Goal: Information Seeking & Learning: Learn about a topic

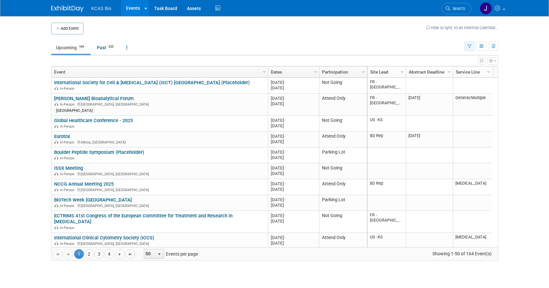
click at [469, 45] on icon "button" at bounding box center [469, 46] width 4 height 4
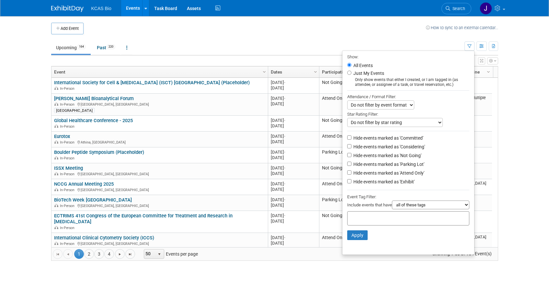
click at [353, 159] on label "Hide events marked as 'Not Going'" at bounding box center [386, 155] width 69 height 6
click at [351, 157] on input "Hide events marked as 'Not Going'" at bounding box center [349, 155] width 4 height 4
checkbox input "true"
click at [352, 166] on label "Hide events marked as 'Parking Lot'" at bounding box center [388, 164] width 72 height 6
click at [351, 166] on input "Hide events marked as 'Parking Lot'" at bounding box center [349, 164] width 4 height 4
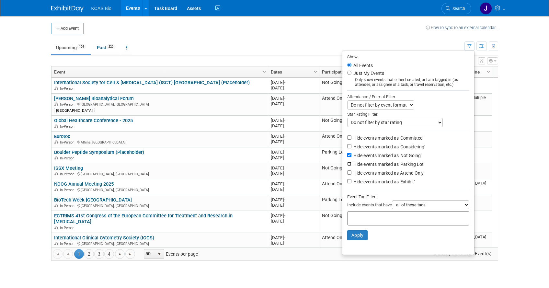
checkbox input "true"
click at [355, 238] on button "Apply" at bounding box center [357, 235] width 21 height 10
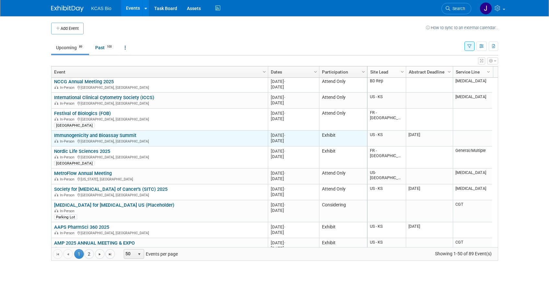
scroll to position [78, 0]
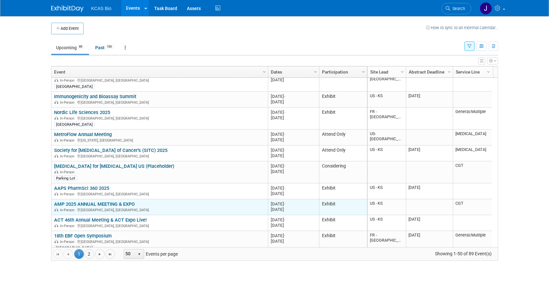
click at [94, 203] on link "AMP 2025 ANNUAL MEETING & EXPO" at bounding box center [94, 204] width 81 height 6
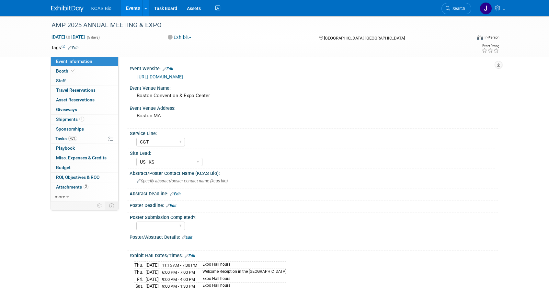
select select "CGT"
select select "US - KS"
click at [66, 71] on span "Booth" at bounding box center [66, 70] width 20 height 5
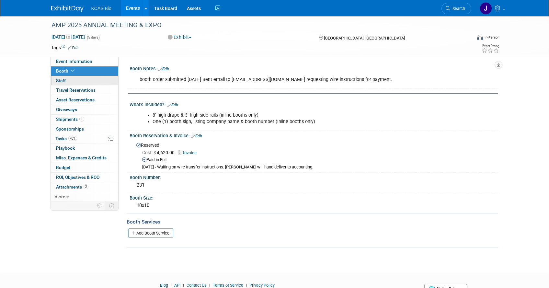
click at [63, 80] on span "Staff 0" at bounding box center [61, 80] width 10 height 5
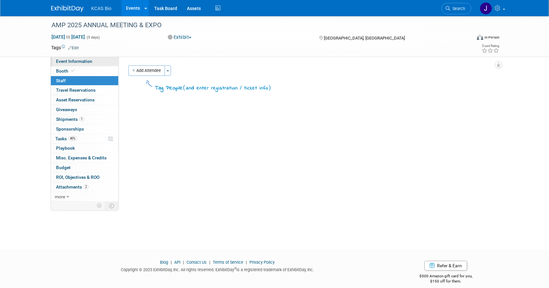
click at [61, 61] on span "Event Information" at bounding box center [74, 61] width 36 height 5
select select "CGT"
select select "US - KS"
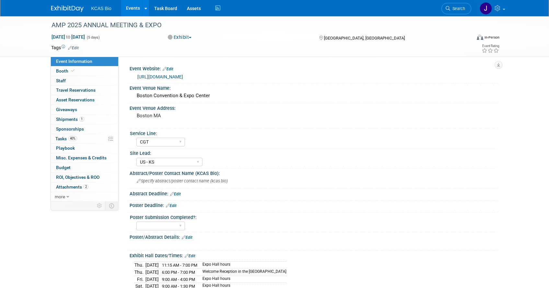
click at [169, 74] on link "[URL][DOMAIN_NAME]" at bounding box center [160, 76] width 46 height 5
click at [72, 6] on img at bounding box center [67, 9] width 32 height 6
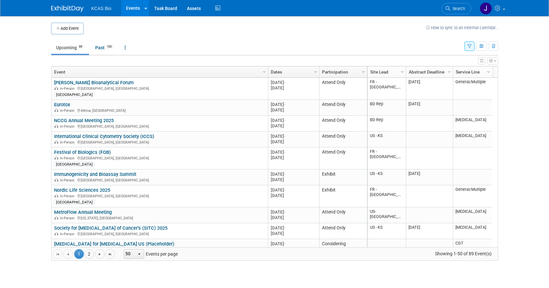
click at [467, 47] on icon "button" at bounding box center [469, 46] width 4 height 4
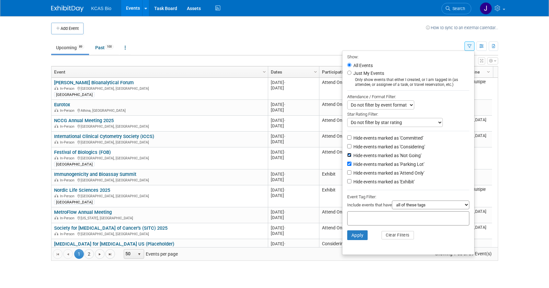
click at [347, 157] on input "Hide events marked as 'Not Going'" at bounding box center [349, 155] width 4 height 4
checkbox input "false"
click at [347, 173] on input "Hide events marked as 'Attend Only'" at bounding box center [349, 172] width 4 height 4
checkbox input "true"
click at [347, 183] on input "Hide events marked as 'Exhibit'" at bounding box center [349, 181] width 4 height 4
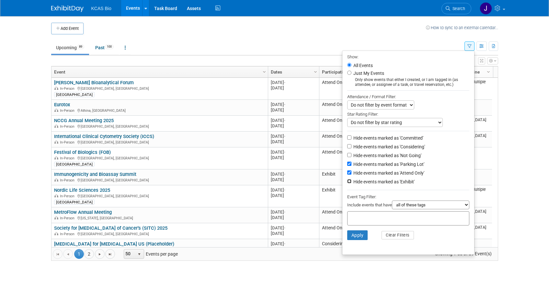
checkbox input "true"
drag, startPoint x: 348, startPoint y: 148, endPoint x: 346, endPoint y: 142, distance: 5.7
click at [347, 147] on input "Hide events marked as 'Considering'" at bounding box center [349, 146] width 4 height 4
checkbox input "true"
drag, startPoint x: 345, startPoint y: 137, endPoint x: 348, endPoint y: 147, distance: 10.0
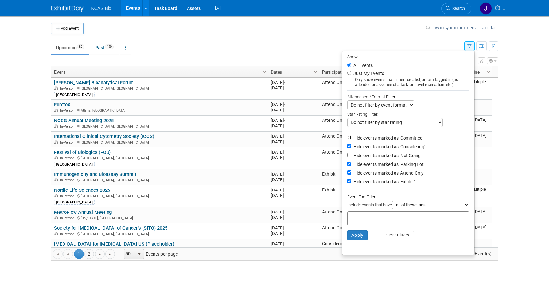
click at [347, 138] on input "Hide events marked as 'Committed'" at bounding box center [349, 137] width 4 height 4
checkbox input "true"
click at [349, 236] on button "Apply" at bounding box center [357, 235] width 21 height 10
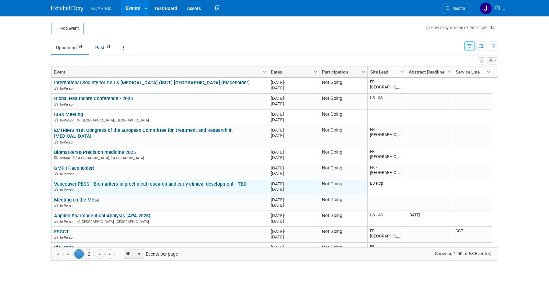
scroll to position [39, 0]
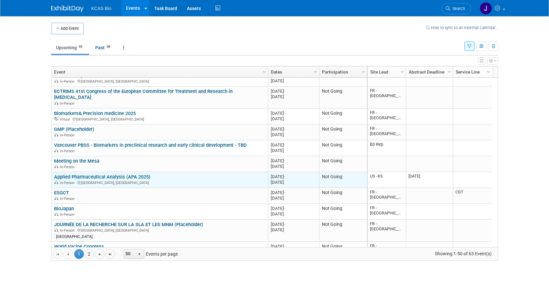
click at [117, 175] on link "Applied Pharmaceutical Analysis (APA 2025)" at bounding box center [102, 177] width 96 height 6
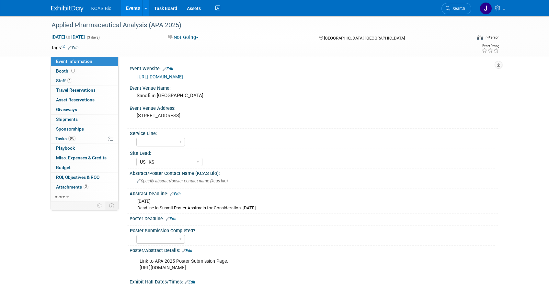
select select "US - KS"
click at [165, 75] on link "[URL][DOMAIN_NAME]" at bounding box center [160, 76] width 46 height 5
